Goal: Task Accomplishment & Management: Complete application form

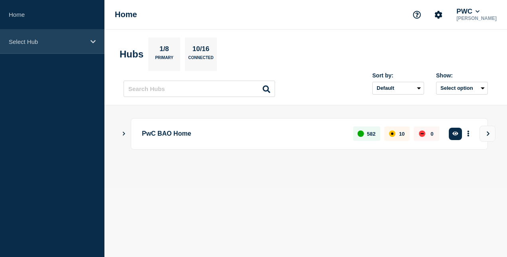
click at [70, 35] on div "Select Hub" at bounding box center [52, 41] width 104 height 24
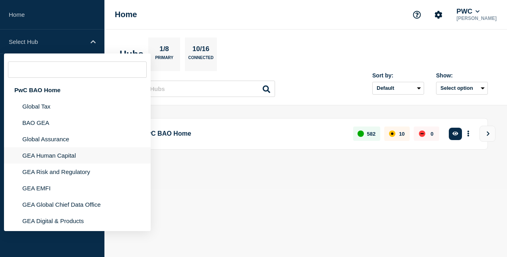
click at [73, 155] on li "GEA Human Capital" at bounding box center [77, 155] width 147 height 16
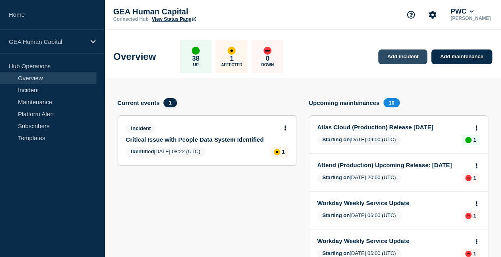
click at [393, 57] on link "Add incident" at bounding box center [402, 56] width 49 height 15
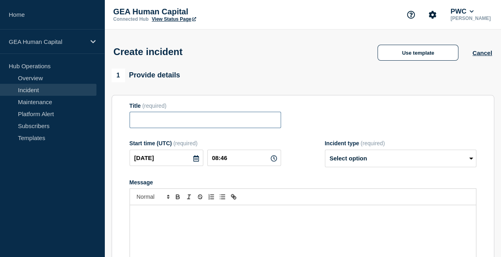
click at [227, 120] on input "Title" at bounding box center [204, 120] width 151 height 16
paste input "Critical: Cornerstone Email Functionality Issue – [DATE]"
type input "Delay in [GEOGRAPHIC_DATA] Email Functionality | [DATE]"
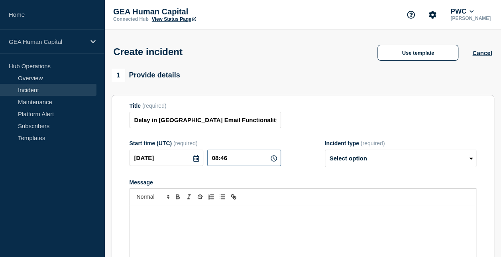
drag, startPoint x: 253, startPoint y: 160, endPoint x: 176, endPoint y: 176, distance: 79.3
click at [176, 176] on form "Title (required) Delay in Cornerstone Email Functionality | [DATE] Start time (…" at bounding box center [302, 201] width 347 height 199
type input "07:00"
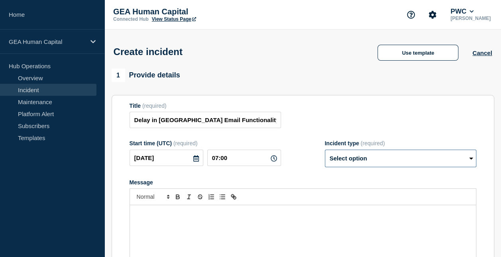
click at [360, 159] on select "Select option Investigating Identified Monitoring" at bounding box center [400, 158] width 151 height 18
select select "investigating"
click at [325, 151] on select "Select option Investigating Identified Monitoring" at bounding box center [400, 158] width 151 height 18
click at [247, 223] on div "Message" at bounding box center [303, 253] width 346 height 96
click at [181, 217] on p "Message" at bounding box center [303, 213] width 334 height 7
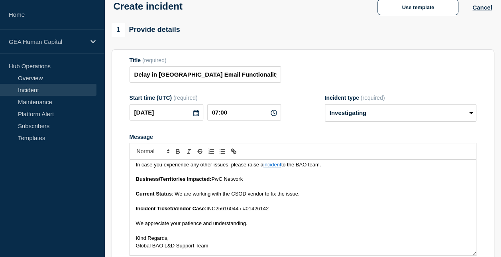
scroll to position [5, 0]
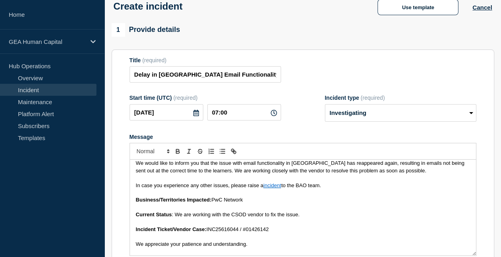
click at [202, 166] on span "We would like to inform you that the issue with email functionality in [GEOGRAP…" at bounding box center [301, 166] width 330 height 13
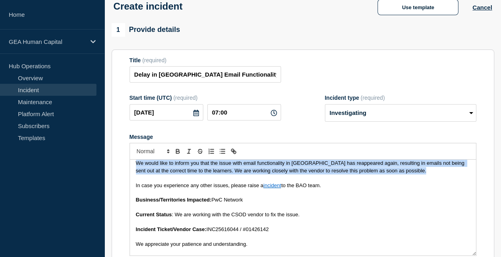
click at [202, 166] on span "We would like to inform you that the issue with email functionality in [GEOGRAP…" at bounding box center [301, 166] width 330 height 13
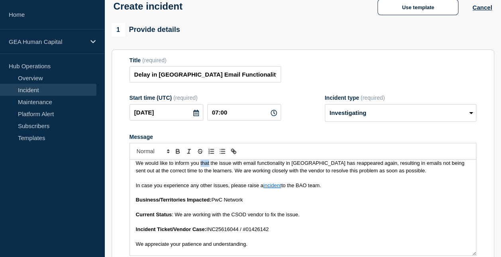
click at [202, 166] on span "We would like to inform you that the issue with email functionality in [GEOGRAP…" at bounding box center [301, 166] width 330 height 13
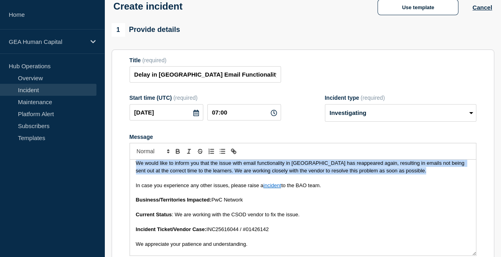
click at [202, 166] on span "We would like to inform you that the issue with email functionality in [GEOGRAP…" at bounding box center [301, 166] width 330 height 13
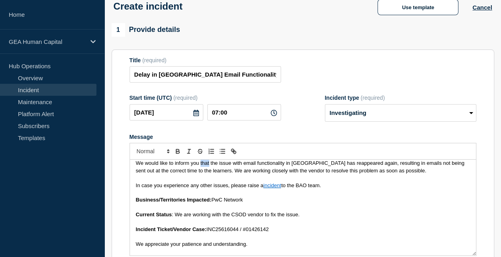
click at [202, 166] on span "We would like to inform you that the issue with email functionality in [GEOGRAP…" at bounding box center [301, 166] width 330 height 13
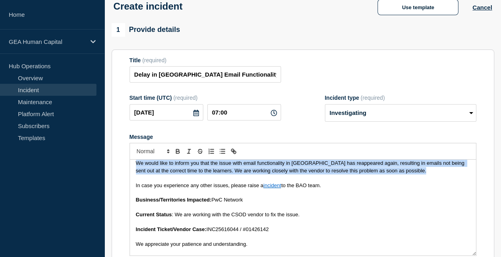
click at [202, 166] on span "We would like to inform you that the issue with email functionality in [GEOGRAP…" at bounding box center [301, 166] width 330 height 13
click at [229, 166] on span "We would like to inform you that the issue with email functionality in [GEOGRAP…" at bounding box center [301, 166] width 330 height 13
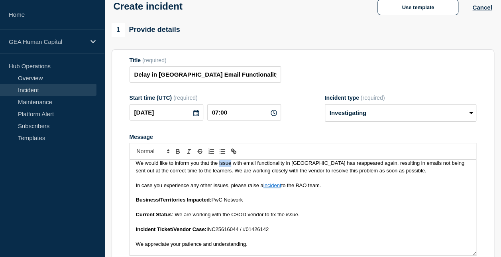
click at [229, 166] on span "We would like to inform you that the issue with email functionality in [GEOGRAP…" at bounding box center [301, 166] width 330 height 13
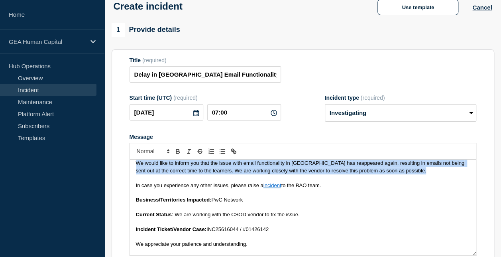
click at [229, 166] on span "We would like to inform you that the issue with email functionality in [GEOGRAP…" at bounding box center [301, 166] width 330 height 13
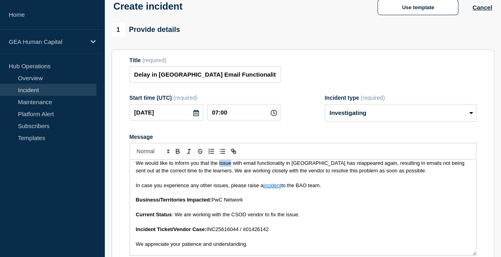
click at [229, 166] on span "We would like to inform you that the issue with email functionality in [GEOGRAP…" at bounding box center [301, 166] width 330 height 13
click at [367, 167] on p "We would like to inform you that the issue with email functionality in [GEOGRAP…" at bounding box center [303, 166] width 334 height 15
click at [453, 163] on span "We would like to inform you that the issue with email functionality in [GEOGRAP…" at bounding box center [302, 166] width 333 height 13
click at [225, 171] on span "We would like to inform you that the issue with email functionality in [GEOGRAP…" at bounding box center [302, 166] width 333 height 13
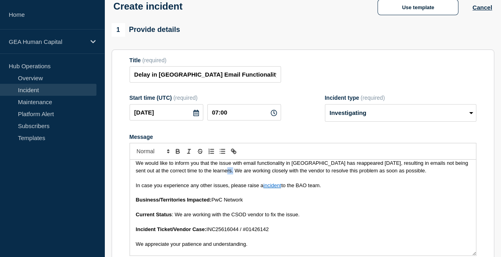
click at [225, 171] on span "We would like to inform you that the issue with email functionality in [GEOGRAP…" at bounding box center [302, 166] width 333 height 13
click at [247, 171] on span "We would like to inform you that the issue with email functionality in [GEOGRAP…" at bounding box center [302, 166] width 333 height 13
click at [291, 169] on span "We would like to inform you that the issue with email functionality in [GEOGRAP…" at bounding box center [302, 166] width 333 height 13
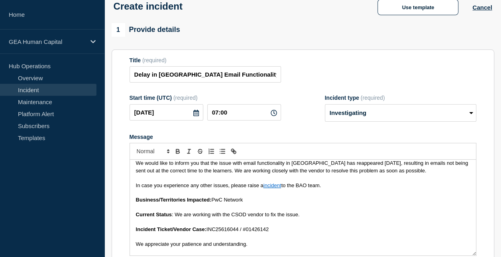
click at [309, 170] on span "We would like to inform you that the issue with email functionality in [GEOGRAP…" at bounding box center [302, 166] width 333 height 13
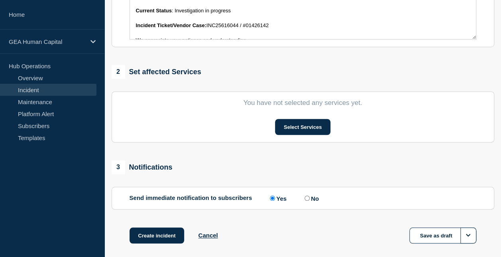
scroll to position [264, 0]
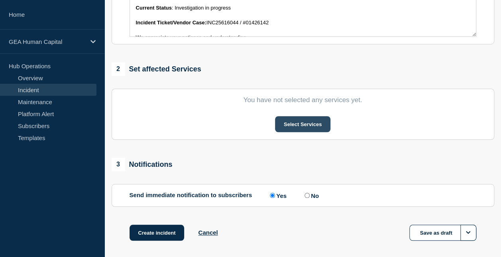
click at [301, 123] on button "Select Services" at bounding box center [302, 124] width 55 height 16
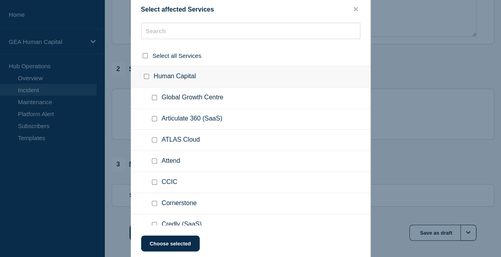
click at [153, 202] on input "Cornerstone checkbox" at bounding box center [154, 202] width 5 height 5
checkbox input "true"
click at [172, 243] on button "Choose selected" at bounding box center [170, 243] width 59 height 16
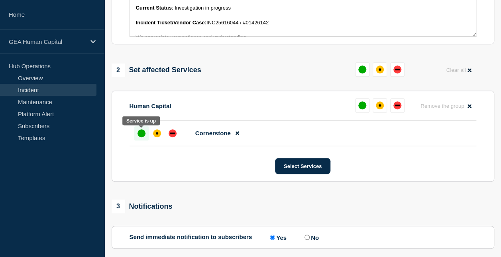
click at [141, 136] on div "up" at bounding box center [141, 133] width 8 height 8
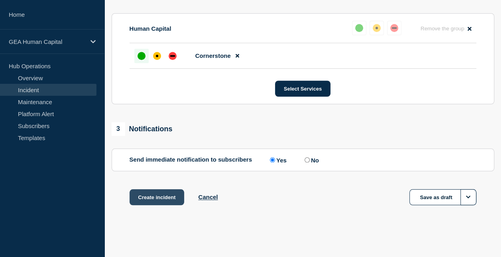
click at [151, 198] on button "Create incident" at bounding box center [156, 197] width 55 height 16
